Goal: Information Seeking & Learning: Learn about a topic

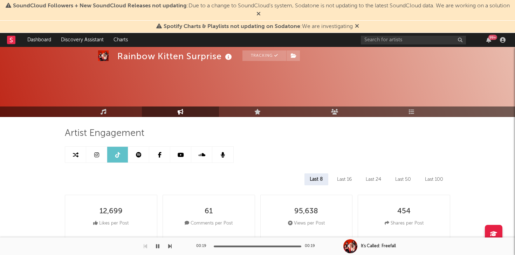
select select "6m"
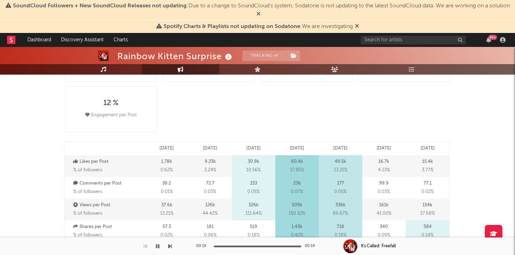
scroll to position [159, 0]
click at [13, 40] on rect at bounding box center [11, 40] width 8 height 8
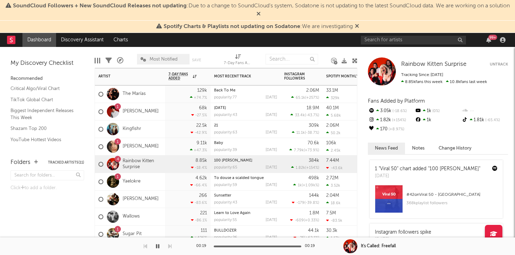
click at [129, 108] on div "1 [PERSON_NAME]" at bounding box center [128, 112] width 60 height 20
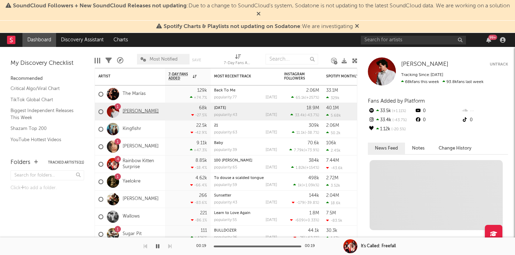
click at [130, 112] on link "[PERSON_NAME]" at bounding box center [141, 112] width 36 height 6
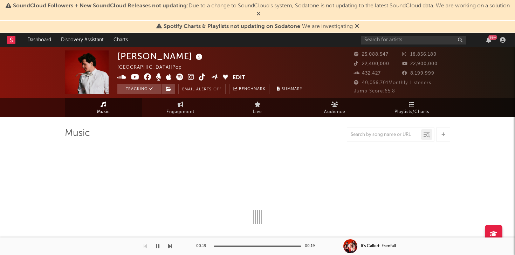
select select "6m"
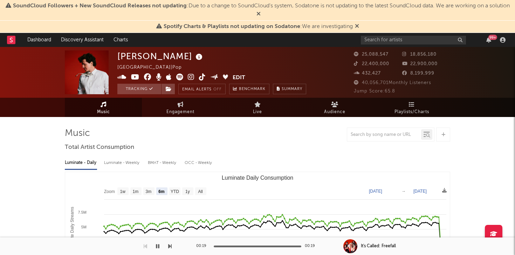
select select "6m"
click at [179, 103] on icon at bounding box center [181, 105] width 6 height 6
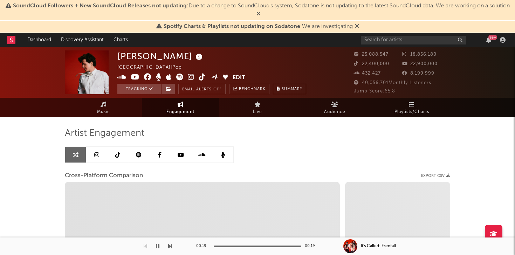
select select "1w"
click at [93, 154] on link at bounding box center [96, 155] width 21 height 16
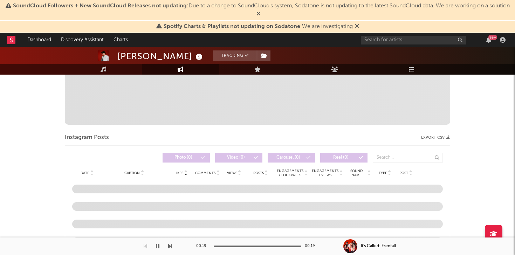
scroll to position [276, 0]
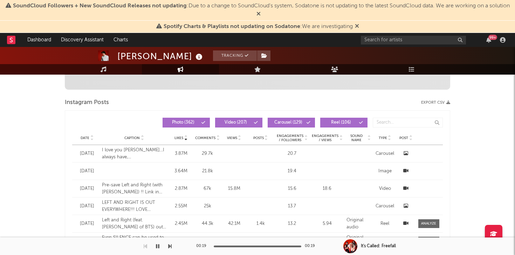
select select "6m"
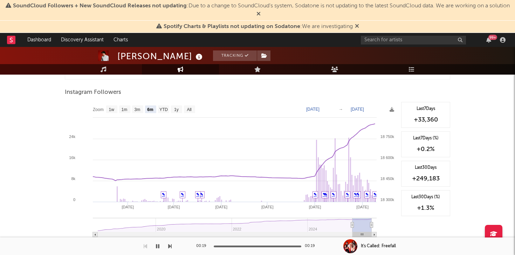
scroll to position [1074, 0]
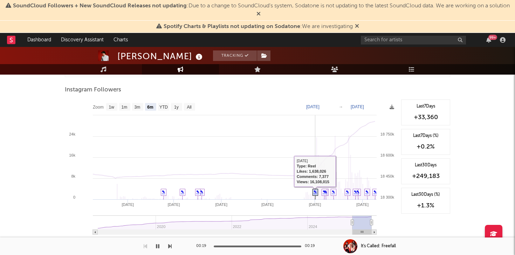
click at [314, 192] on link "✎" at bounding box center [315, 192] width 3 height 4
click at [315, 193] on link "✎" at bounding box center [315, 192] width 3 height 4
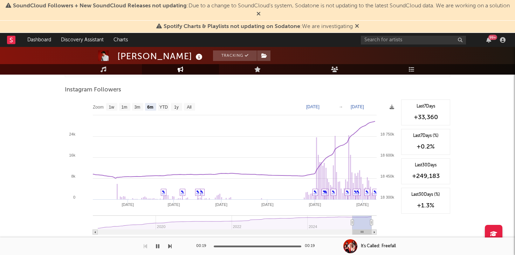
select select "1m"
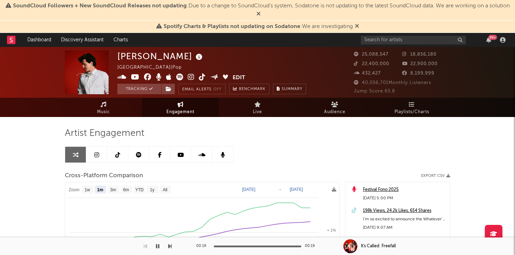
click at [178, 110] on span "Engagement" at bounding box center [180, 112] width 28 height 8
click at [120, 157] on link at bounding box center [117, 155] width 21 height 16
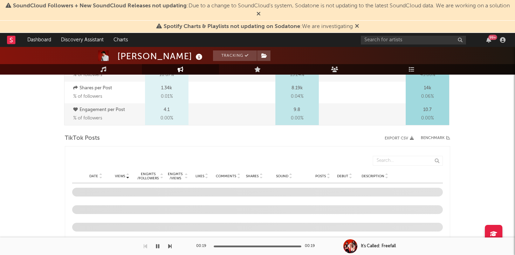
select select "6m"
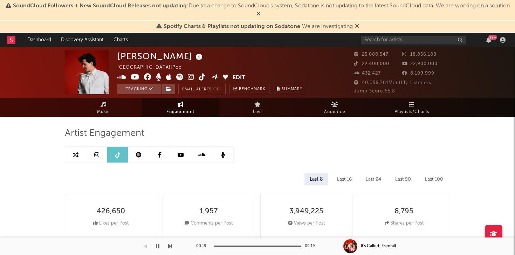
click at [140, 161] on link at bounding box center [138, 155] width 21 height 16
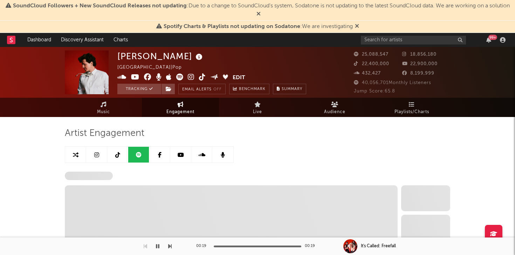
select select "6m"
select select "1w"
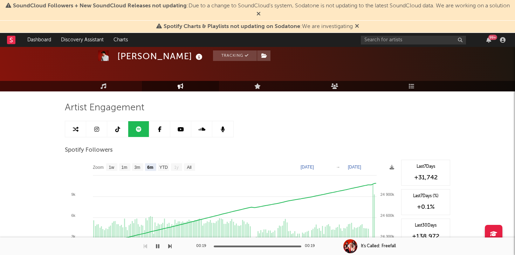
scroll to position [24, 0]
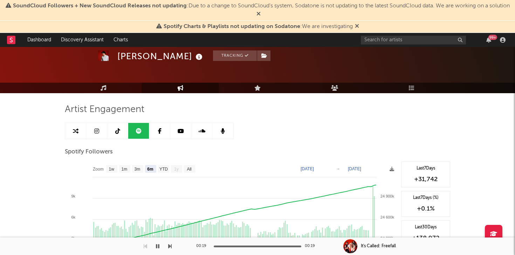
click at [181, 130] on icon at bounding box center [181, 131] width 6 height 6
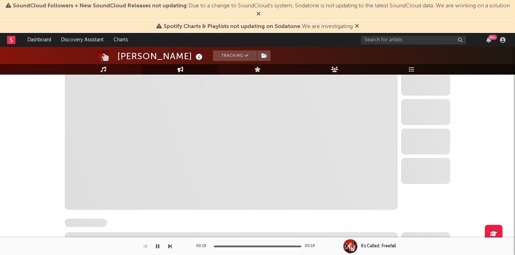
select select "6m"
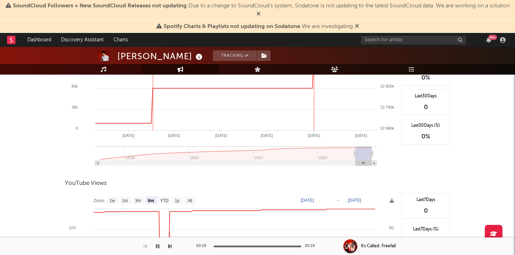
scroll to position [67, 0]
